Goal: Information Seeking & Learning: Learn about a topic

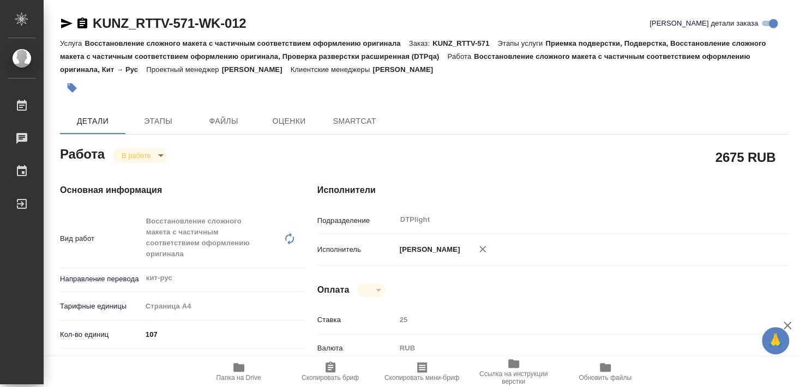
type textarea "x"
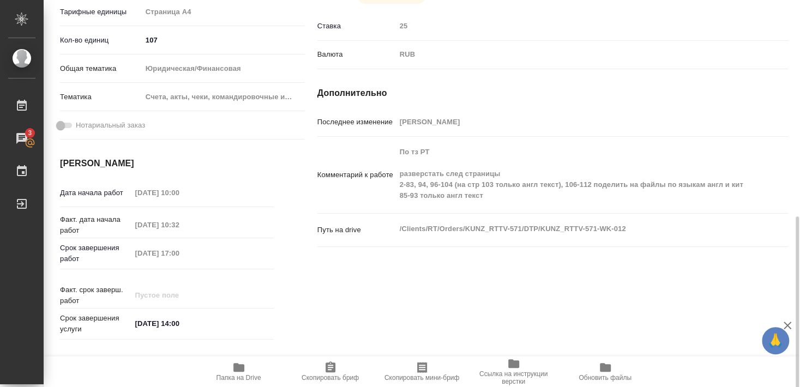
scroll to position [354, 0]
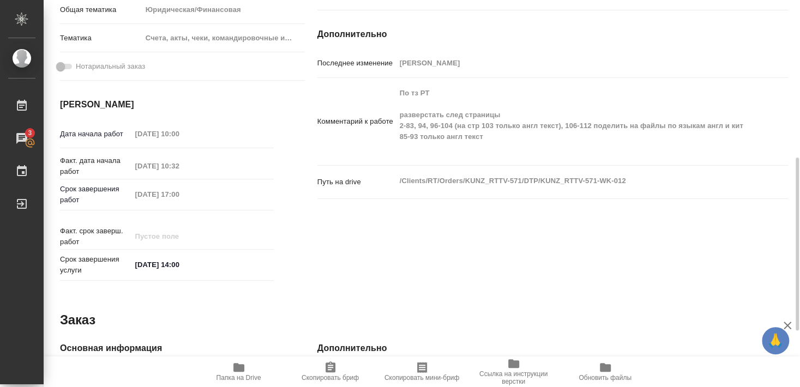
type textarea "x"
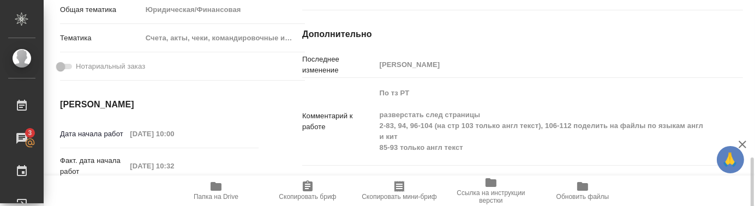
type textarea "x"
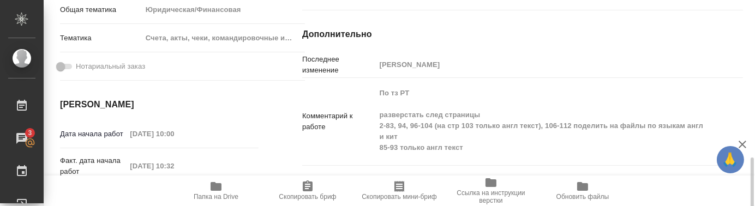
click at [364, 152] on div "Комментарий к работе По тз РТ разверстать след страницы 2-83, 94, 96-104 (на ст…" at bounding box center [522, 121] width 441 height 79
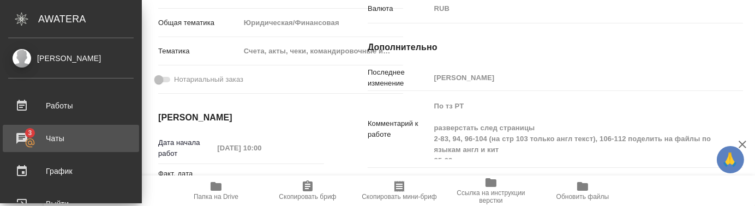
type textarea "x"
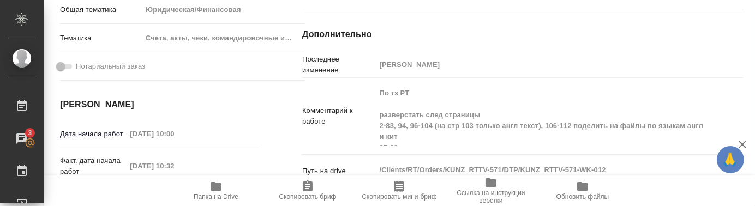
type textarea "x"
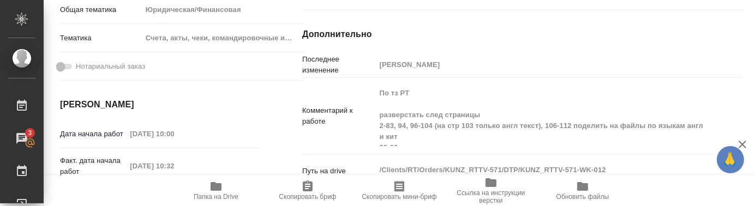
type textarea "x"
